Goal: Task Accomplishment & Management: Use online tool/utility

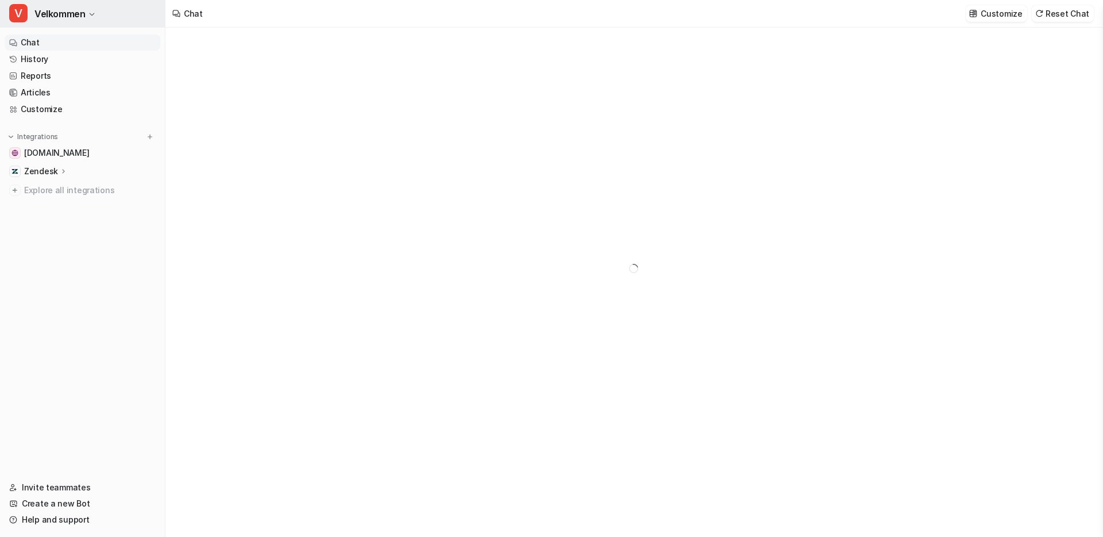
click at [93, 18] on button "V Velkommen" at bounding box center [82, 14] width 165 height 28
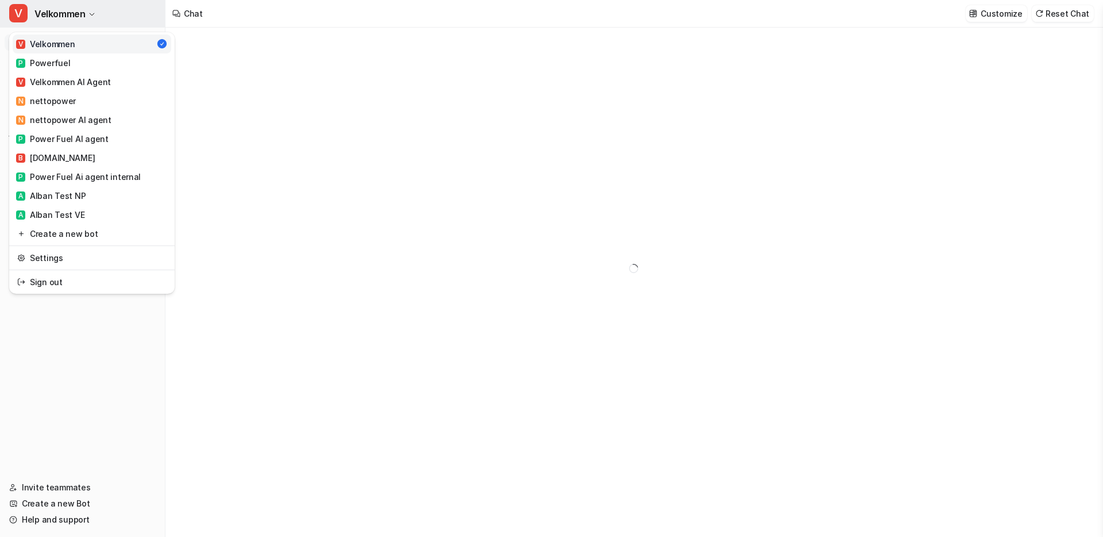
type textarea "**********"
click at [81, 78] on div "V Velkommen AI Agent" at bounding box center [63, 82] width 95 height 12
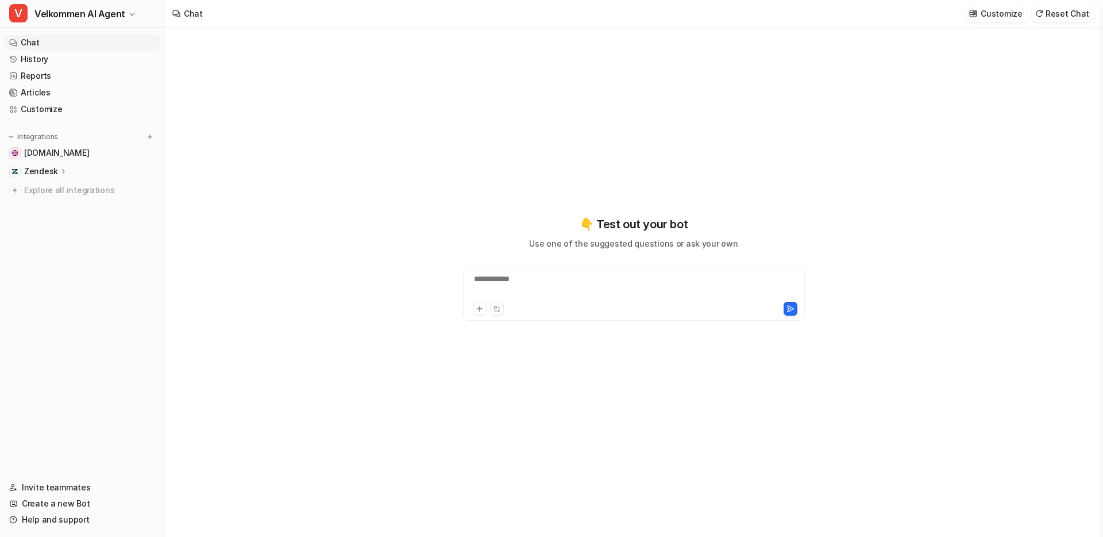
type textarea "**********"
click at [988, 16] on p "Customize" at bounding box center [1001, 13] width 41 height 12
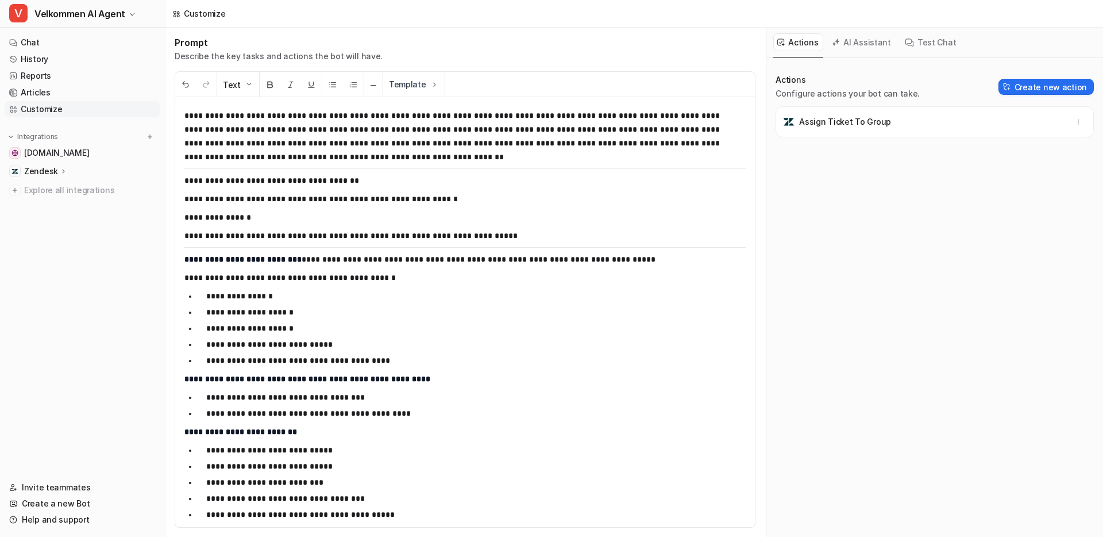
click at [196, 257] on strong "**********" at bounding box center [242, 259] width 117 height 8
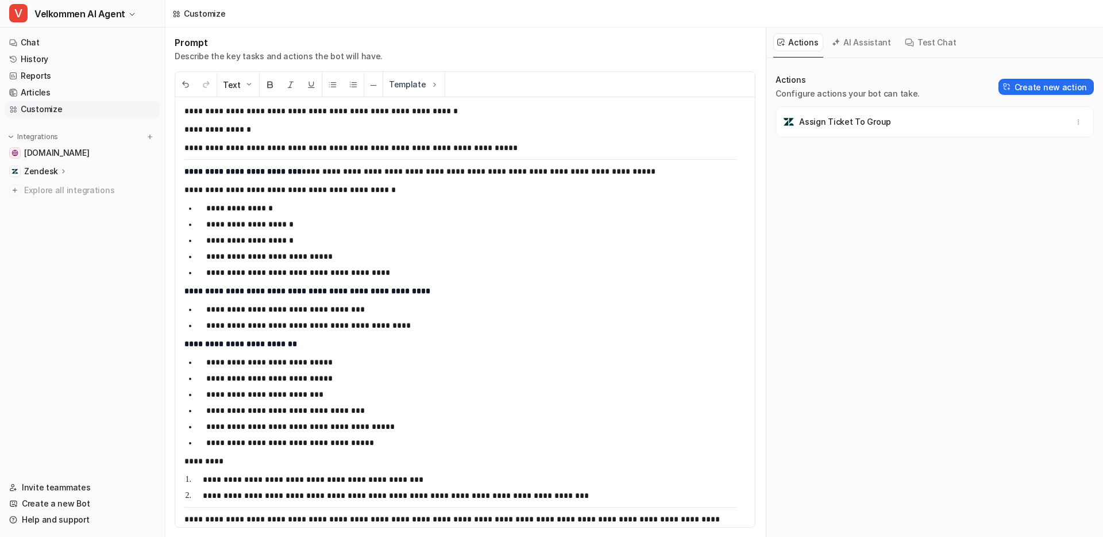
scroll to position [84, 0]
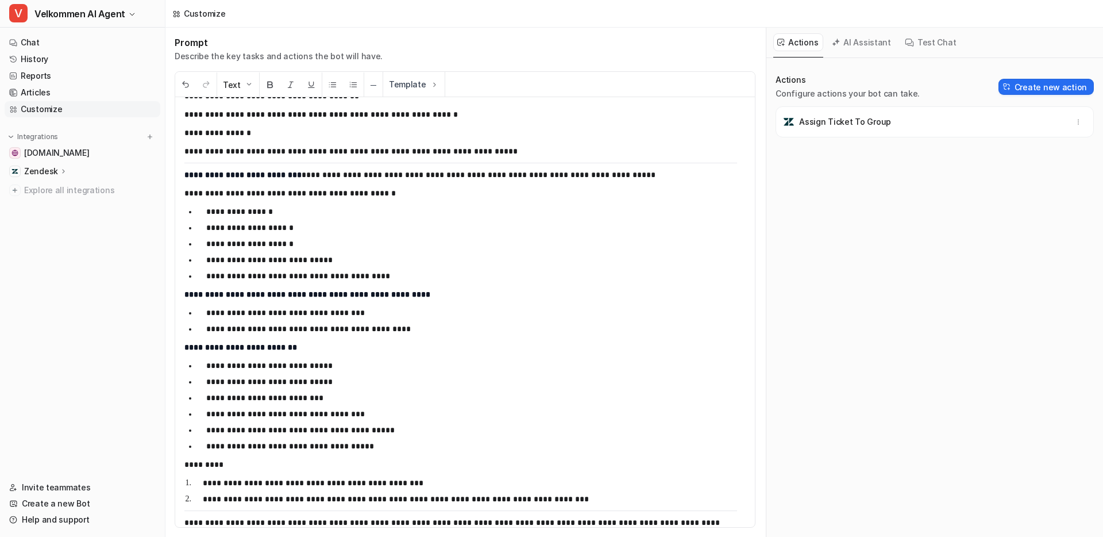
click at [294, 176] on p "**********" at bounding box center [456, 175] width 544 height 14
click at [421, 497] on p "**********" at bounding box center [466, 499] width 526 height 14
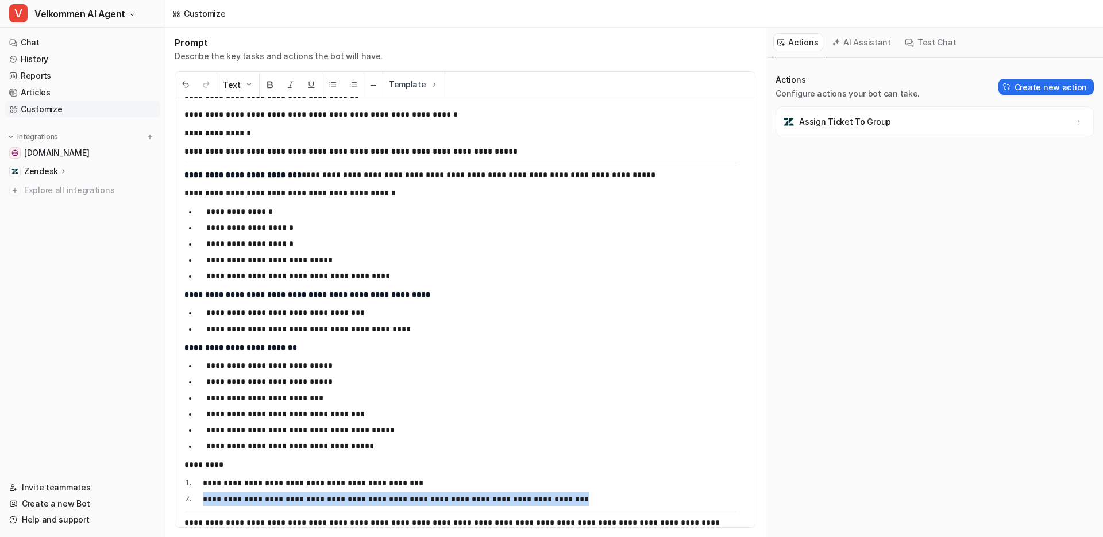
click at [421, 497] on p "**********" at bounding box center [466, 499] width 526 height 14
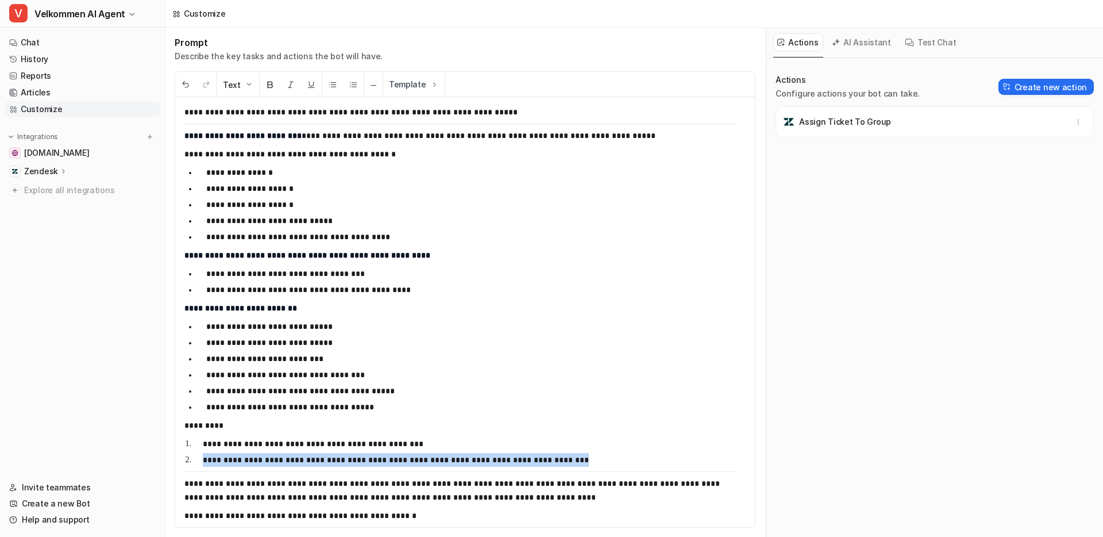
scroll to position [123, 0]
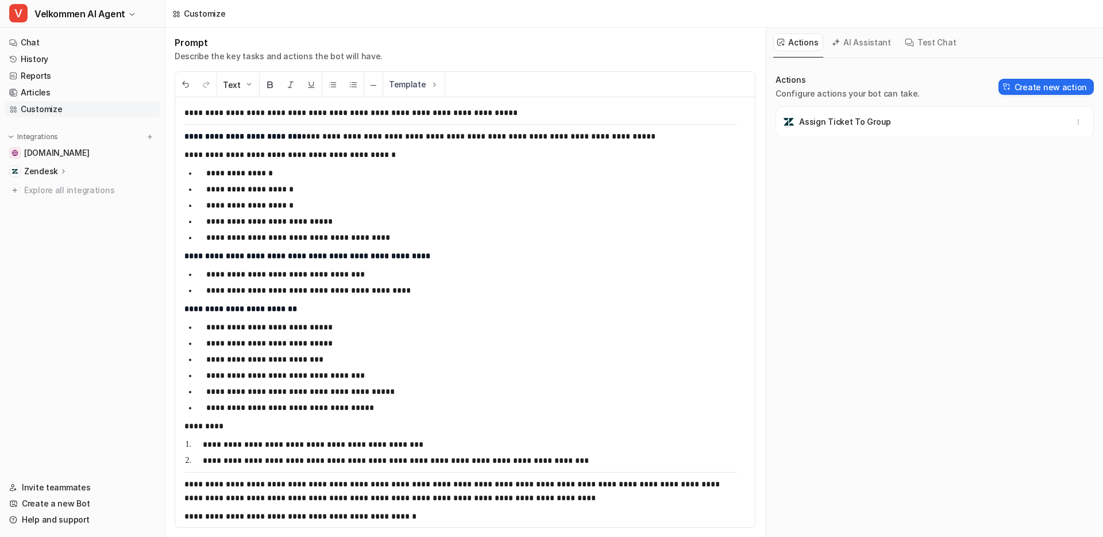
click at [371, 443] on p "**********" at bounding box center [466, 444] width 526 height 14
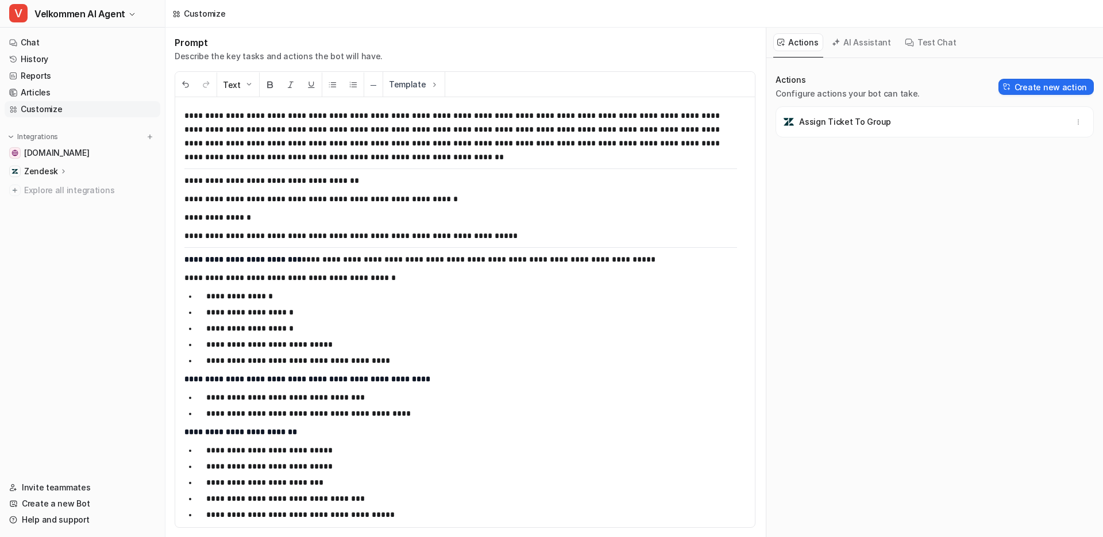
click at [56, 170] on p "Zendesk" at bounding box center [41, 171] width 34 height 11
click at [37, 217] on p "AI Agent" at bounding box center [50, 221] width 34 height 11
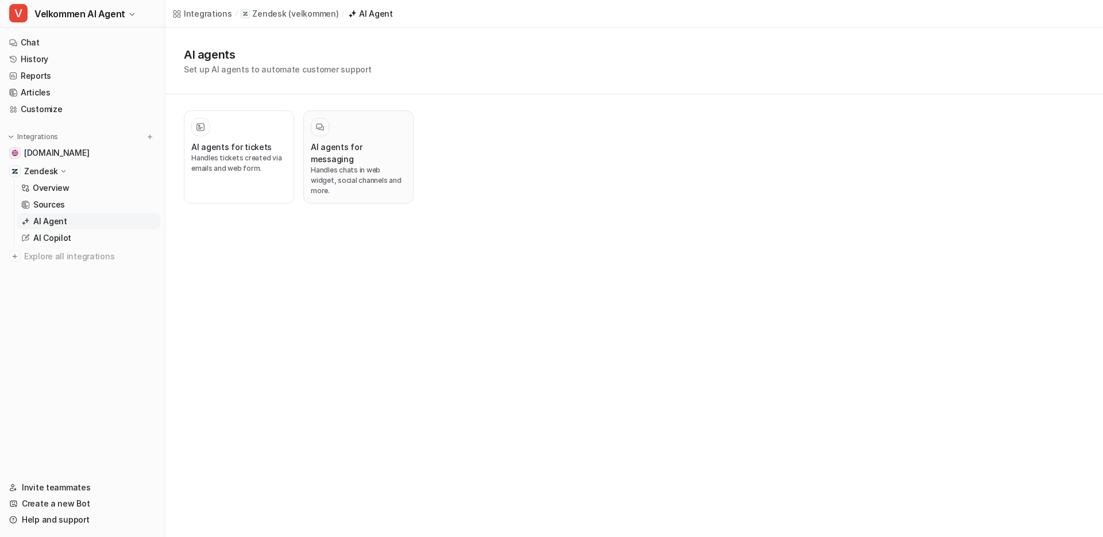
click at [356, 152] on h3 "AI agents for messaging" at bounding box center [358, 153] width 95 height 24
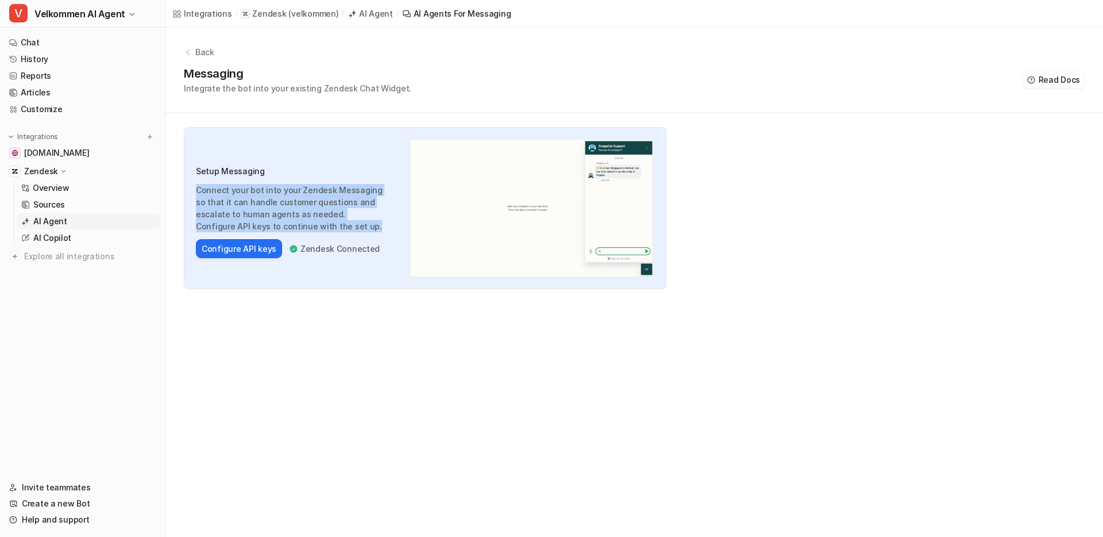
drag, startPoint x: 195, startPoint y: 183, endPoint x: 301, endPoint y: 231, distance: 116.8
click at [301, 231] on div "Setup Messaging Connect your bot into your Zendesk Messaging so that it can han…" at bounding box center [425, 208] width 483 height 162
click at [301, 231] on p "Connect your bot into your Zendesk Messaging so that it can handle customer que…" at bounding box center [290, 208] width 188 height 48
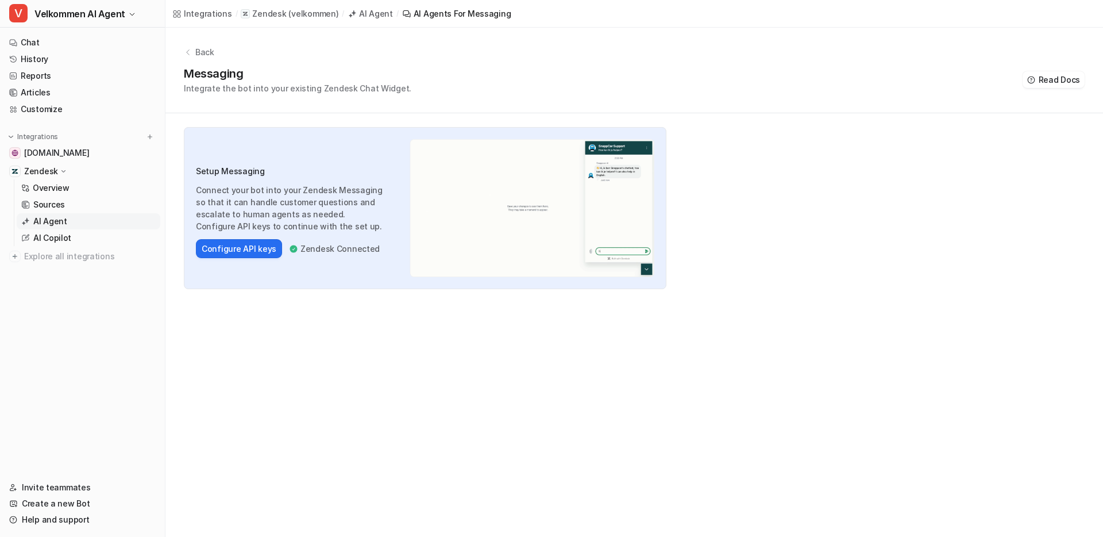
click at [467, 301] on div "Integrations / Zendesk ( velkommen ) / AI Agent / AI Agents for messaging Back …" at bounding box center [551, 268] width 1103 height 537
click at [239, 251] on button "Configure API keys" at bounding box center [239, 248] width 86 height 19
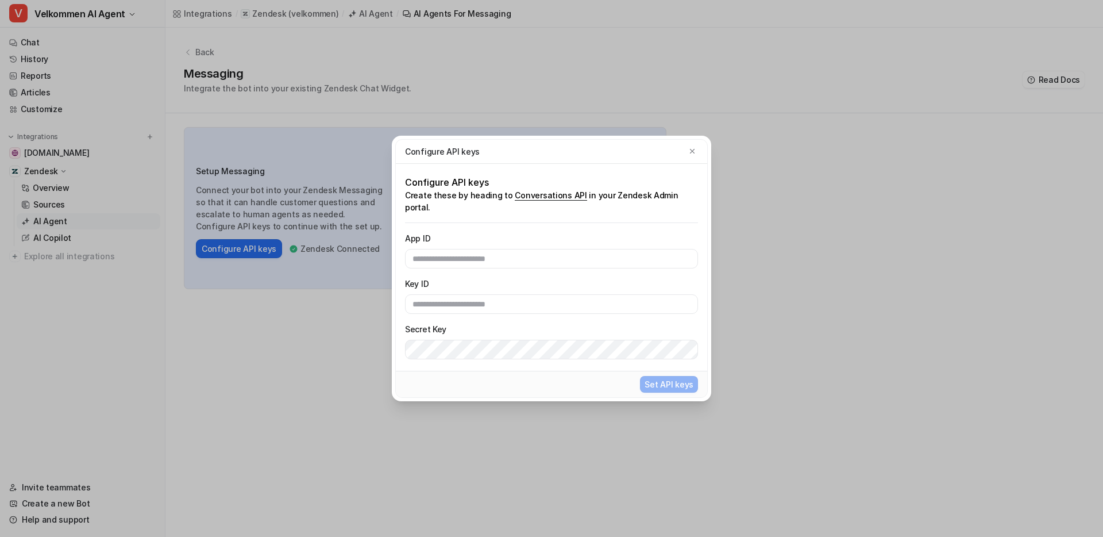
click at [700, 159] on div "Configure API keys" at bounding box center [551, 152] width 311 height 24
click at [687, 156] on button "button" at bounding box center [692, 150] width 11 height 11
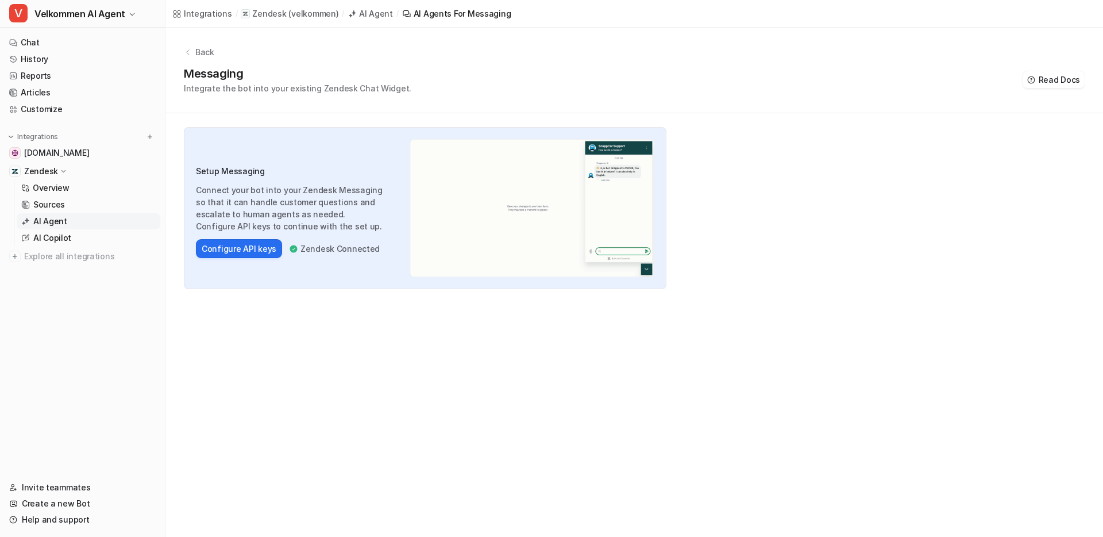
click at [371, 14] on div "AI Agent" at bounding box center [376, 13] width 34 height 12
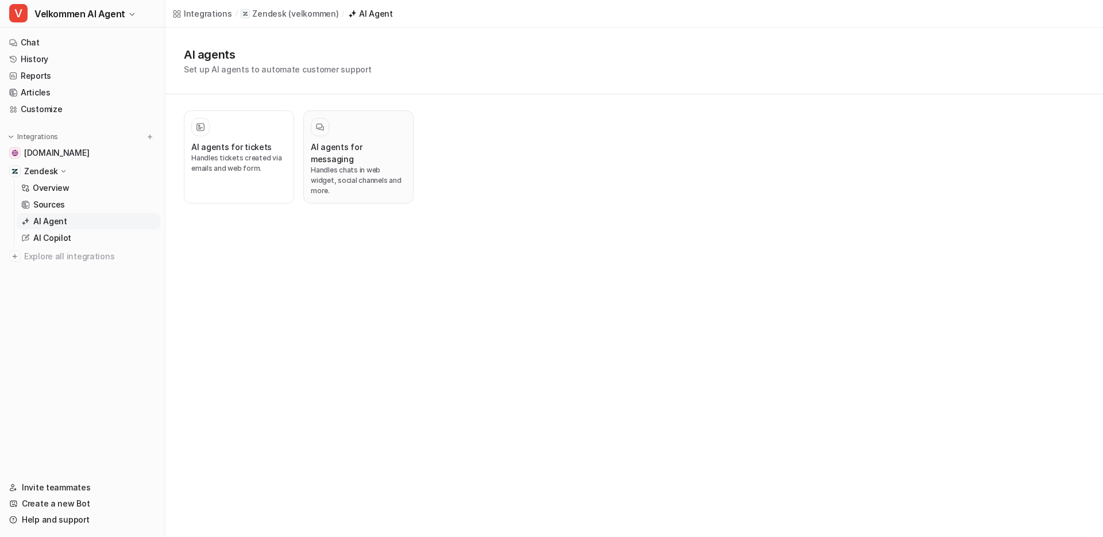
click at [343, 144] on h3 "AI agents for messaging" at bounding box center [358, 153] width 95 height 24
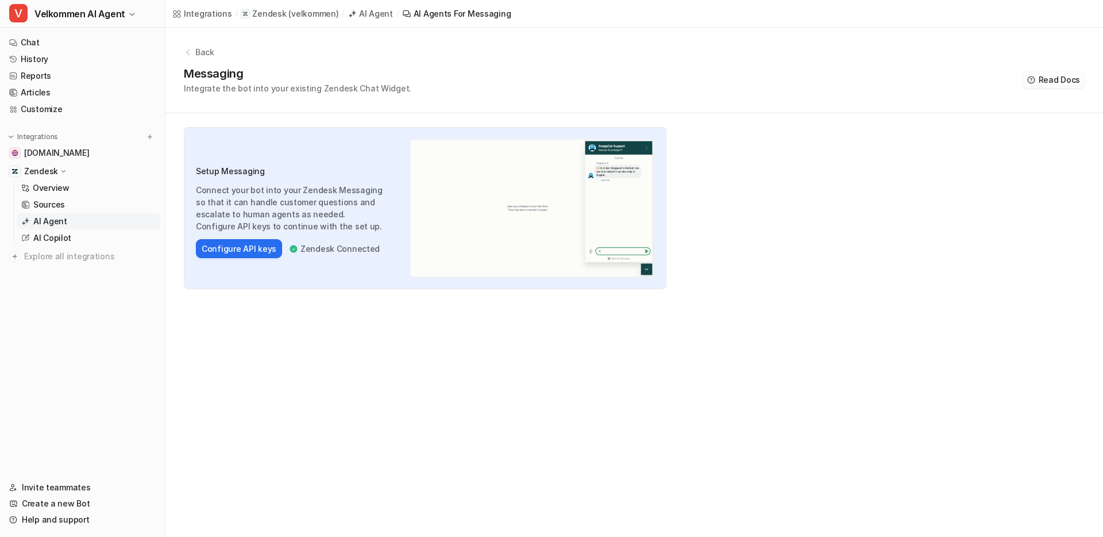
click at [1080, 86] on button "Read Docs" at bounding box center [1054, 79] width 62 height 17
click at [47, 204] on p "Sources" at bounding box center [49, 204] width 32 height 11
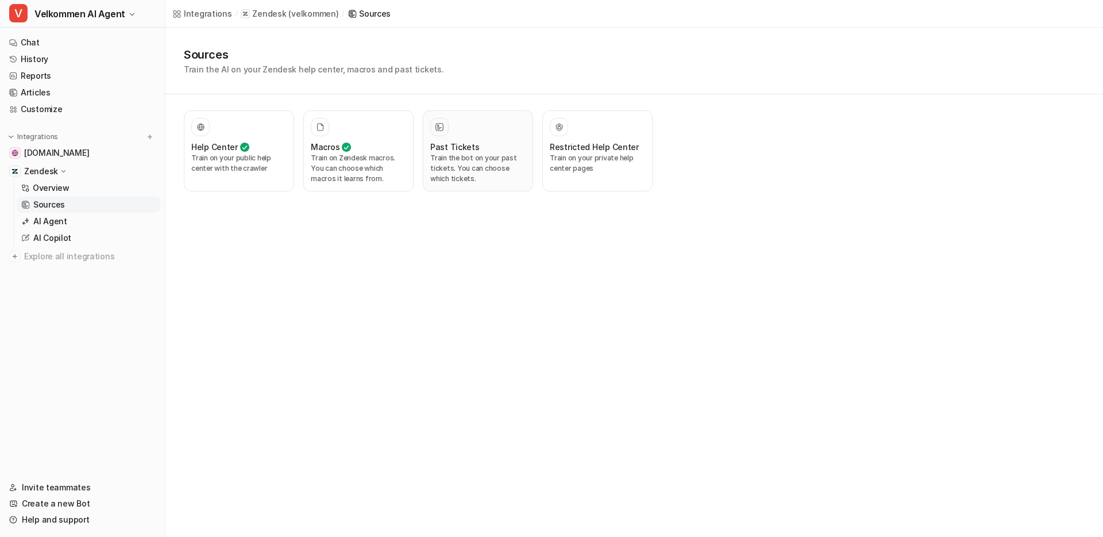
click at [457, 186] on button "Past Tickets Train the bot on your past tickets. You can choose which tickets." at bounding box center [478, 150] width 110 height 81
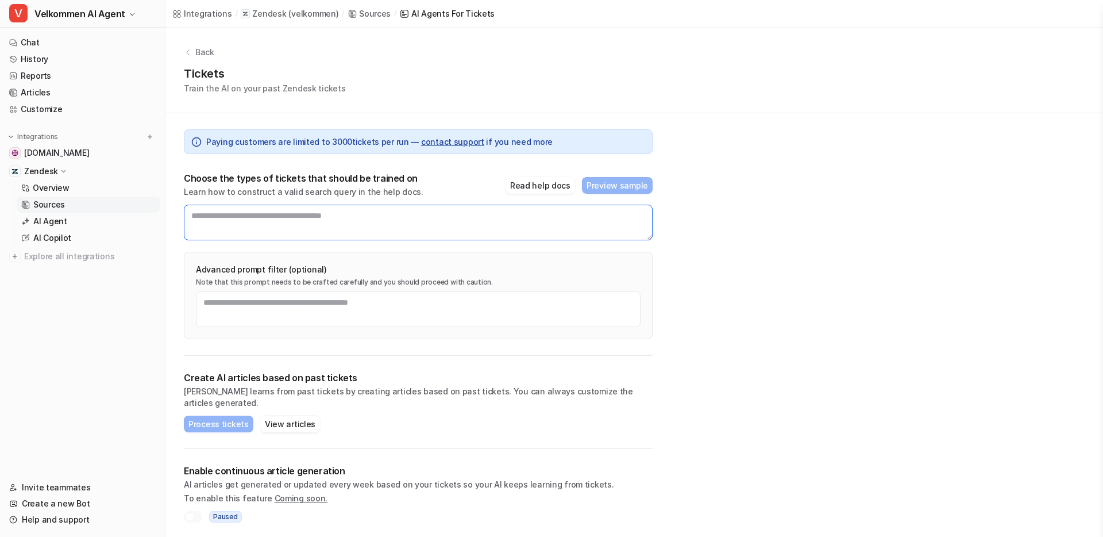
click at [342, 236] on textarea at bounding box center [418, 223] width 469 height 36
click at [359, 13] on div "Sources" at bounding box center [375, 13] width 32 height 12
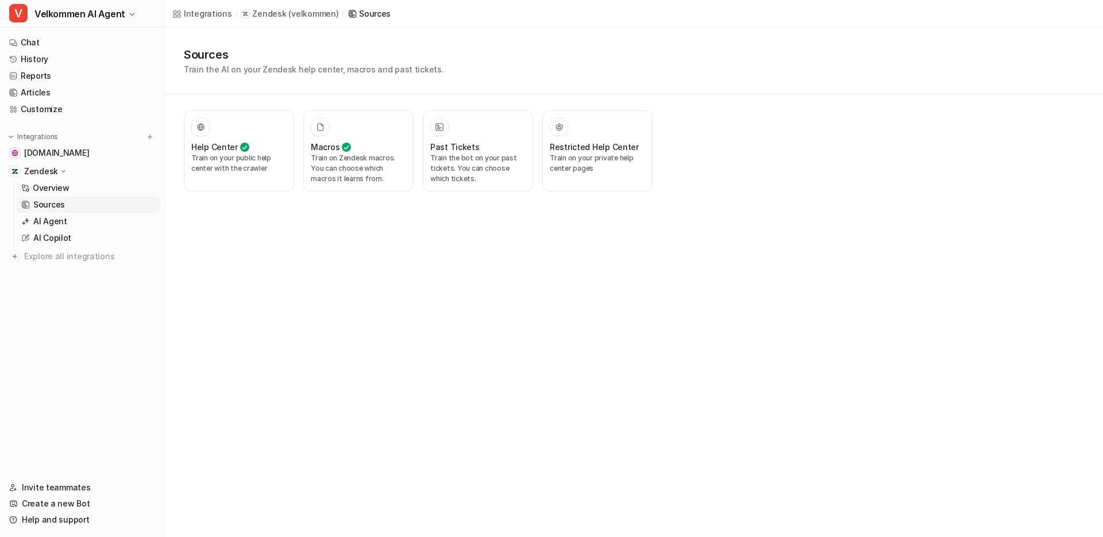
click at [282, 11] on div "Zendesk ( velkommen )" at bounding box center [295, 13] width 86 height 11
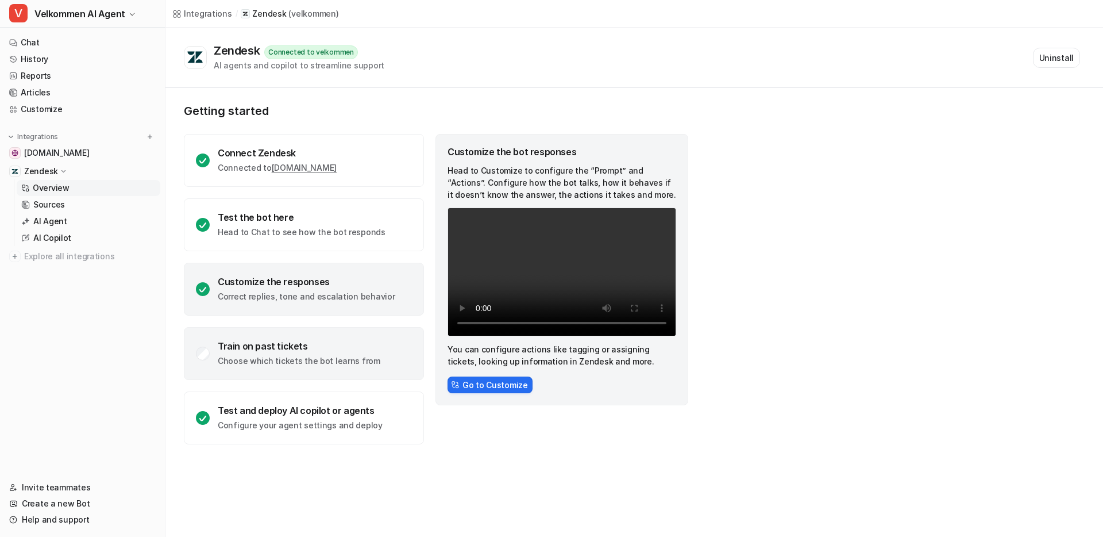
click at [238, 348] on div "Train on past tickets" at bounding box center [299, 345] width 163 height 11
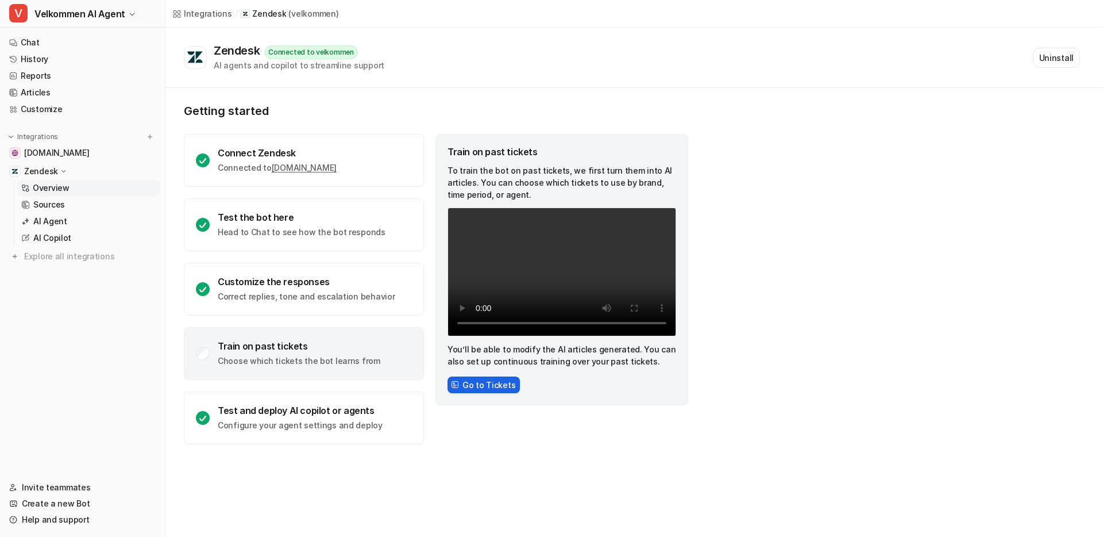
click at [472, 388] on button "Go to Tickets" at bounding box center [484, 384] width 72 height 17
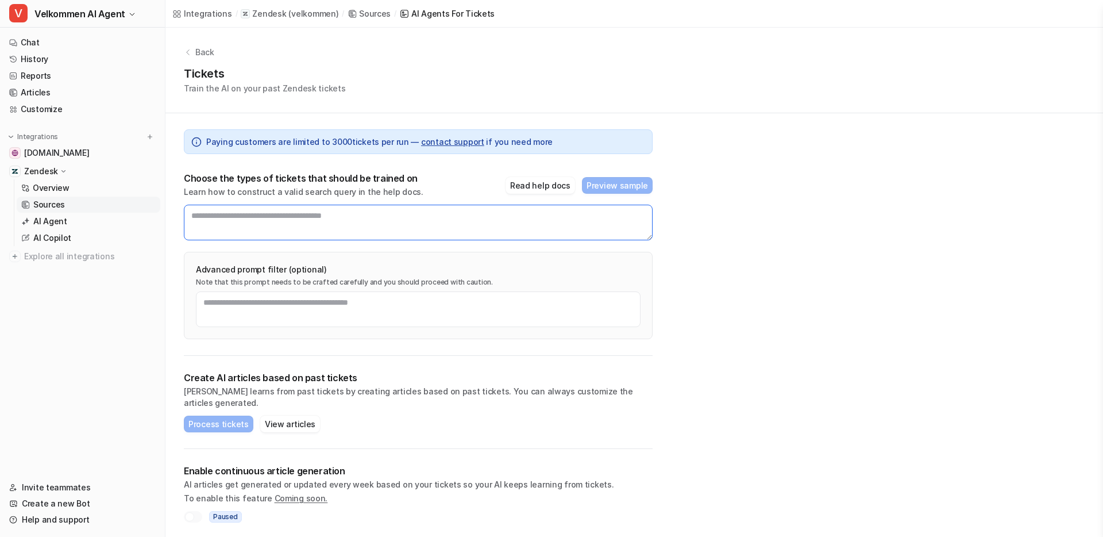
click at [298, 222] on textarea at bounding box center [418, 223] width 469 height 36
click at [333, 310] on textarea at bounding box center [418, 309] width 445 height 36
click at [316, 265] on p "Advanced prompt filter (optional)" at bounding box center [418, 269] width 445 height 11
click at [287, 415] on button "View articles" at bounding box center [290, 423] width 60 height 17
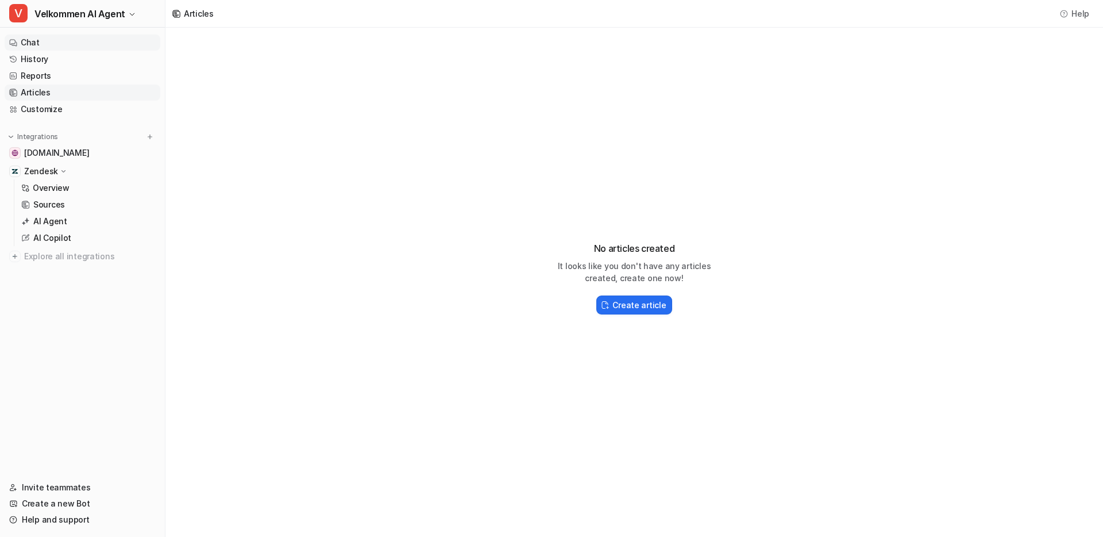
click at [51, 42] on link "Chat" at bounding box center [83, 42] width 156 height 16
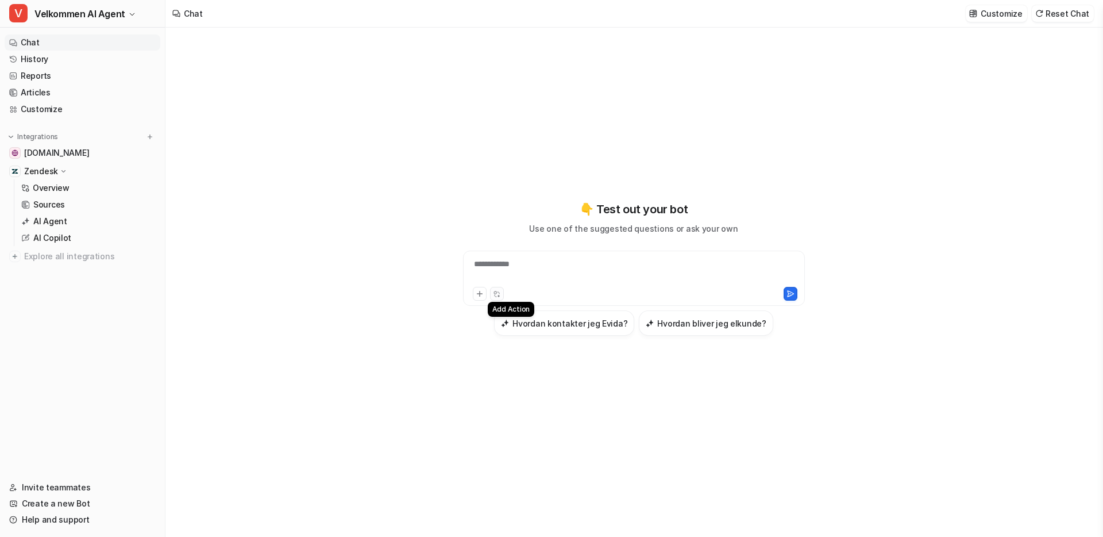
click at [498, 294] on icon at bounding box center [496, 293] width 7 height 7
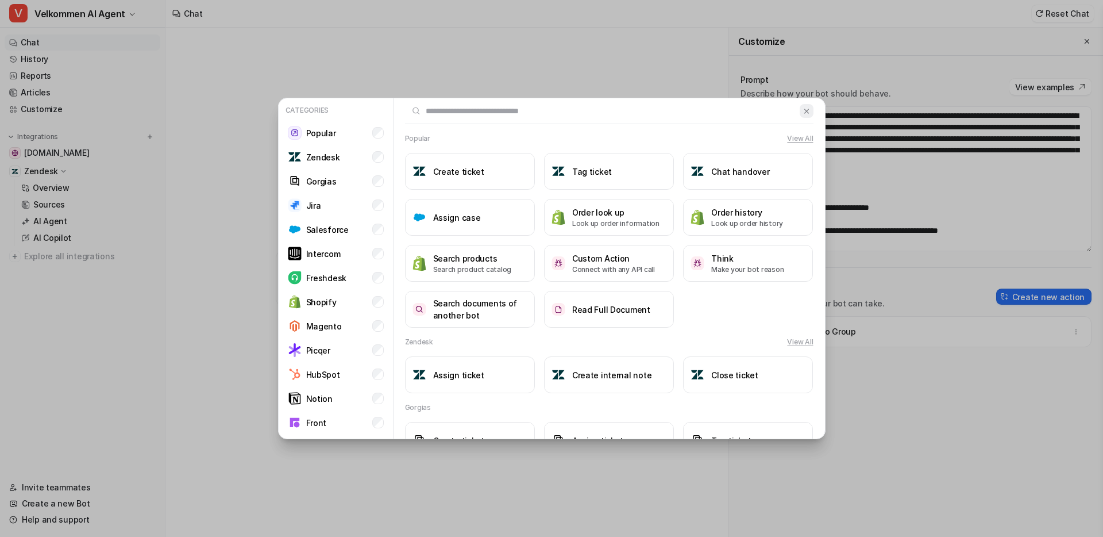
click at [803, 107] on img at bounding box center [807, 111] width 8 height 9
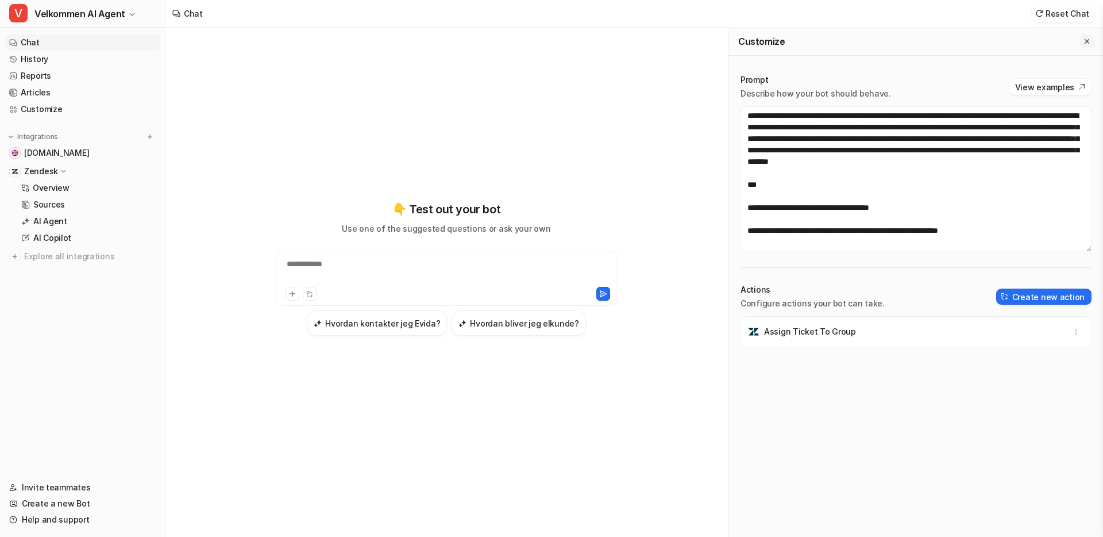
click at [1081, 43] on button "Close flyout" at bounding box center [1087, 41] width 14 height 14
